Goal: Information Seeking & Learning: Learn about a topic

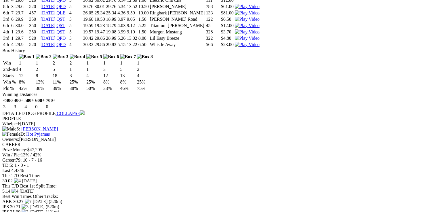
scroll to position [1163, 0]
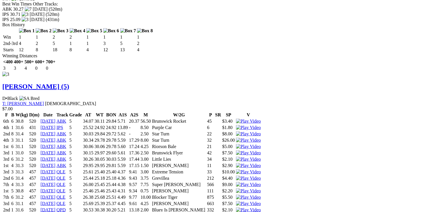
scroll to position [1369, 0]
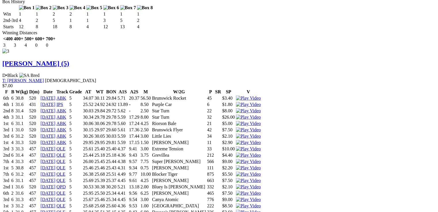
drag, startPoint x: 133, startPoint y: 150, endPoint x: 140, endPoint y: 150, distance: 6.9
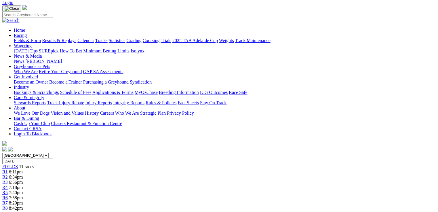
scroll to position [35, 0]
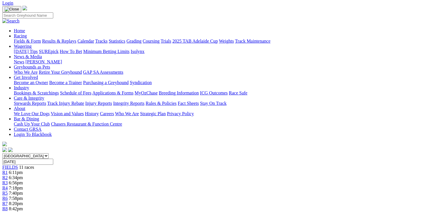
click at [23, 185] on span "7:18pm" at bounding box center [16, 187] width 14 height 5
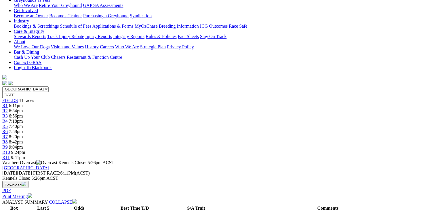
scroll to position [69, 0]
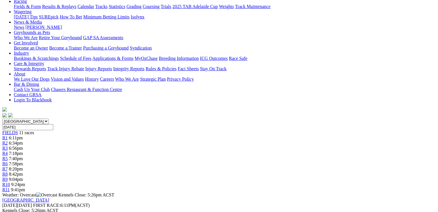
click at [262, 166] on div "R7 8:20pm" at bounding box center [218, 168] width 433 height 5
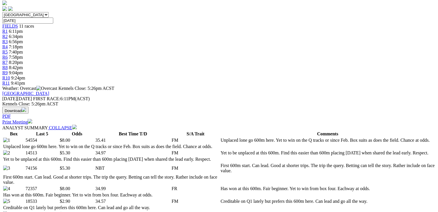
scroll to position [276, 0]
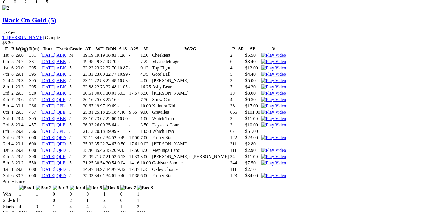
scroll to position [0, 0]
